Goal: Task Accomplishment & Management: Manage account settings

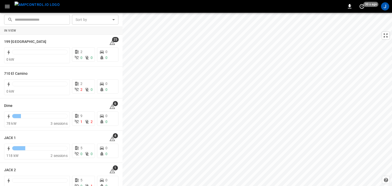
click at [389, 7] on div "J" at bounding box center [385, 6] width 8 height 8
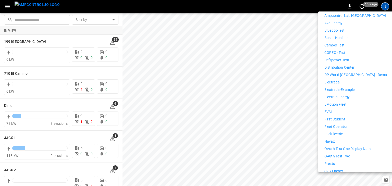
scroll to position [117, 0]
click at [354, 66] on p "Distribution Center" at bounding box center [340, 68] width 30 height 5
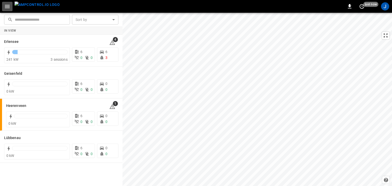
click at [8, 7] on icon "button" at bounding box center [7, 6] width 6 height 6
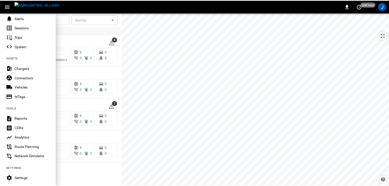
scroll to position [118, 0]
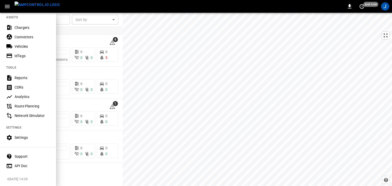
click at [25, 135] on div "Settings" at bounding box center [32, 137] width 35 height 5
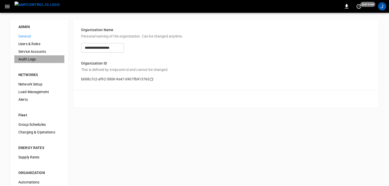
click at [40, 62] on div "Audit Logs" at bounding box center [39, 59] width 50 height 8
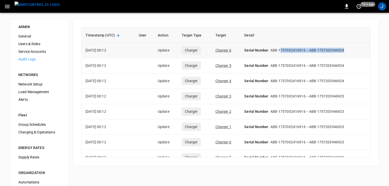
drag, startPoint x: 277, startPoint y: 49, endPoint x: 344, endPoint y: 50, distance: 66.9
click at [355, 51] on div "Serial Number ABB-1757002416916 → ABB-1757203946924" at bounding box center [305, 50] width 122 height 5
click at [30, 54] on div "Service Accounts" at bounding box center [39, 52] width 50 height 8
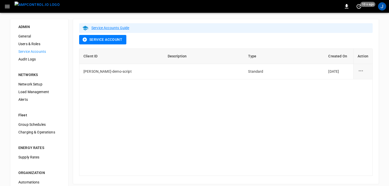
click at [34, 41] on span "Users & Roles" at bounding box center [39, 43] width 42 height 5
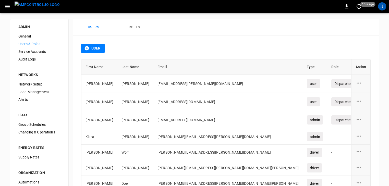
click at [33, 37] on span "General" at bounding box center [39, 36] width 42 height 5
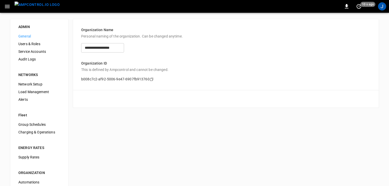
click at [31, 83] on span "Network Setup" at bounding box center [39, 84] width 42 height 5
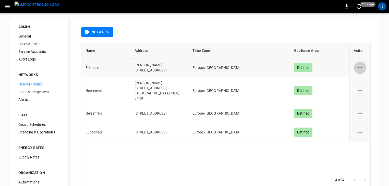
click at [363, 67] on icon "network options" at bounding box center [360, 68] width 6 height 6
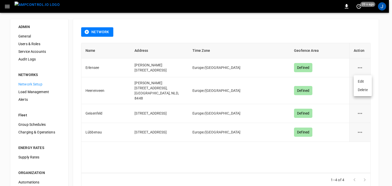
click at [360, 83] on li "Edit" at bounding box center [363, 81] width 18 height 8
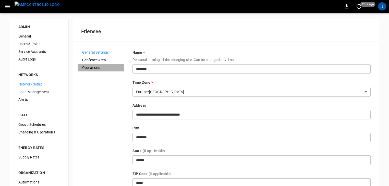
click at [88, 65] on span "Operations" at bounding box center [101, 67] width 38 height 5
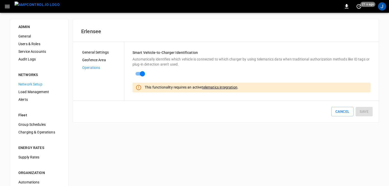
click at [34, 90] on span "Load Management" at bounding box center [39, 91] width 42 height 5
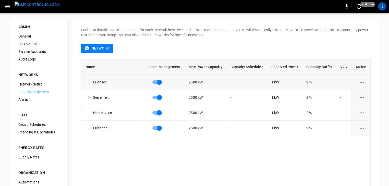
click at [360, 82] on icon "load management options" at bounding box center [362, 82] width 6 height 6
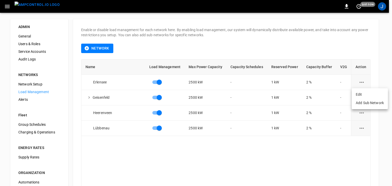
click at [362, 95] on li "Edit" at bounding box center [370, 94] width 36 height 8
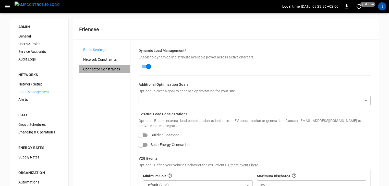
click at [105, 72] on span "Connector Constraints" at bounding box center [104, 69] width 43 height 5
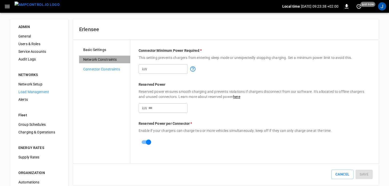
click at [107, 60] on span "Network Constraints" at bounding box center [104, 59] width 43 height 5
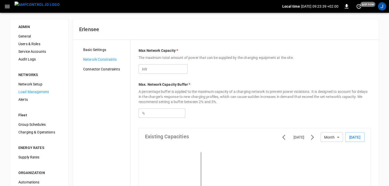
click at [107, 49] on span "Basic Settings" at bounding box center [104, 49] width 43 height 5
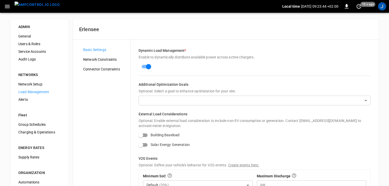
click at [176, 95] on body "Local time 2025-09-08 09:23:44 +02:00 0 10 s ago J ADMIN General Users & Roles …" at bounding box center [194, 123] width 389 height 246
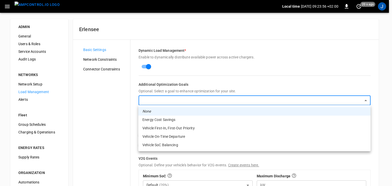
click at [92, 111] on div at bounding box center [196, 93] width 392 height 186
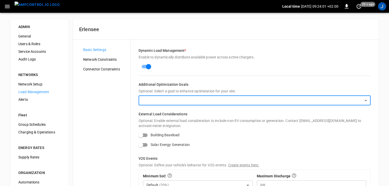
click at [36, 8] on img "menu" at bounding box center [37, 5] width 45 height 6
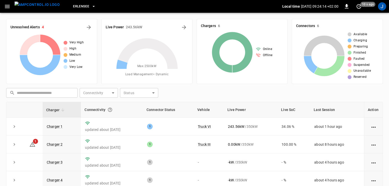
drag, startPoint x: 0, startPoint y: 3, endPoint x: 3, endPoint y: 3, distance: 3.1
click at [1, 3] on div "Erlensee Local time 2025-09-08 09:24:14 +02:00 0 10 s ago J" at bounding box center [194, 6] width 389 height 13
click at [5, 7] on icon "button" at bounding box center [7, 6] width 6 height 6
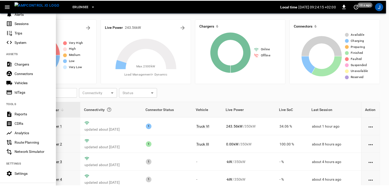
scroll to position [118, 0]
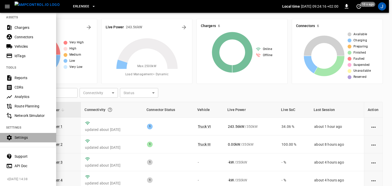
click at [17, 138] on div "Settings" at bounding box center [28, 137] width 56 height 9
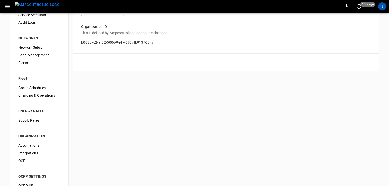
scroll to position [58, 0]
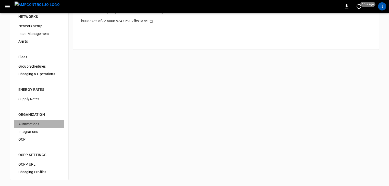
click at [30, 122] on span "Automations" at bounding box center [39, 124] width 42 height 5
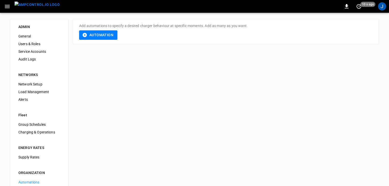
click at [107, 37] on button "Automation" at bounding box center [98, 34] width 38 height 9
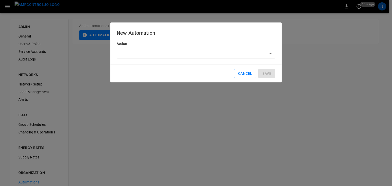
click at [184, 51] on body "0 10 s ago J ADMIN General Users & Roles Service Accounts Audit Logs NETWORKS N…" at bounding box center [196, 122] width 392 height 245
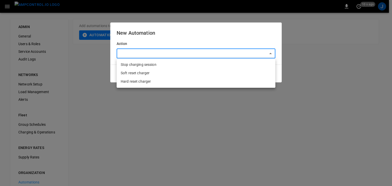
drag, startPoint x: 46, startPoint y: 61, endPoint x: 62, endPoint y: 60, distance: 15.8
click at [48, 60] on div at bounding box center [196, 93] width 392 height 186
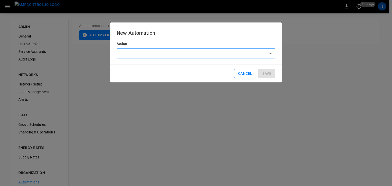
click at [246, 75] on button "Cancel" at bounding box center [245, 73] width 22 height 9
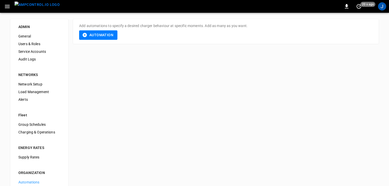
click at [30, 3] on img "menu" at bounding box center [37, 5] width 45 height 6
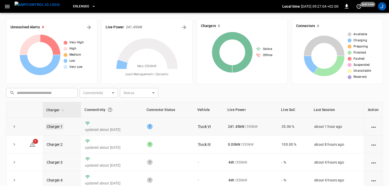
click at [54, 126] on link "Charger 1" at bounding box center [55, 127] width 18 height 6
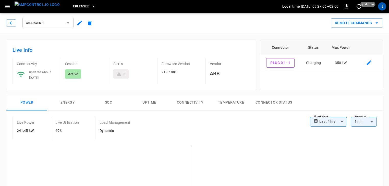
click at [79, 23] on icon "button" at bounding box center [79, 23] width 5 height 5
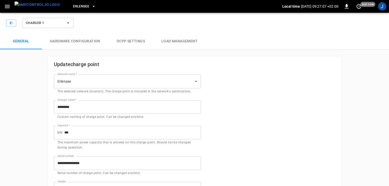
click at [188, 40] on button "Load Management" at bounding box center [179, 41] width 53 height 16
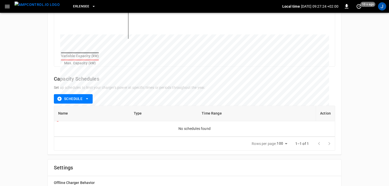
scroll to position [144, 0]
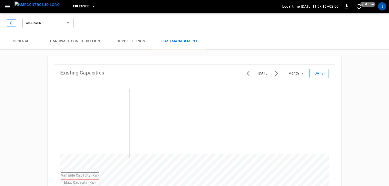
scroll to position [144, 0]
